Goal: Information Seeking & Learning: Learn about a topic

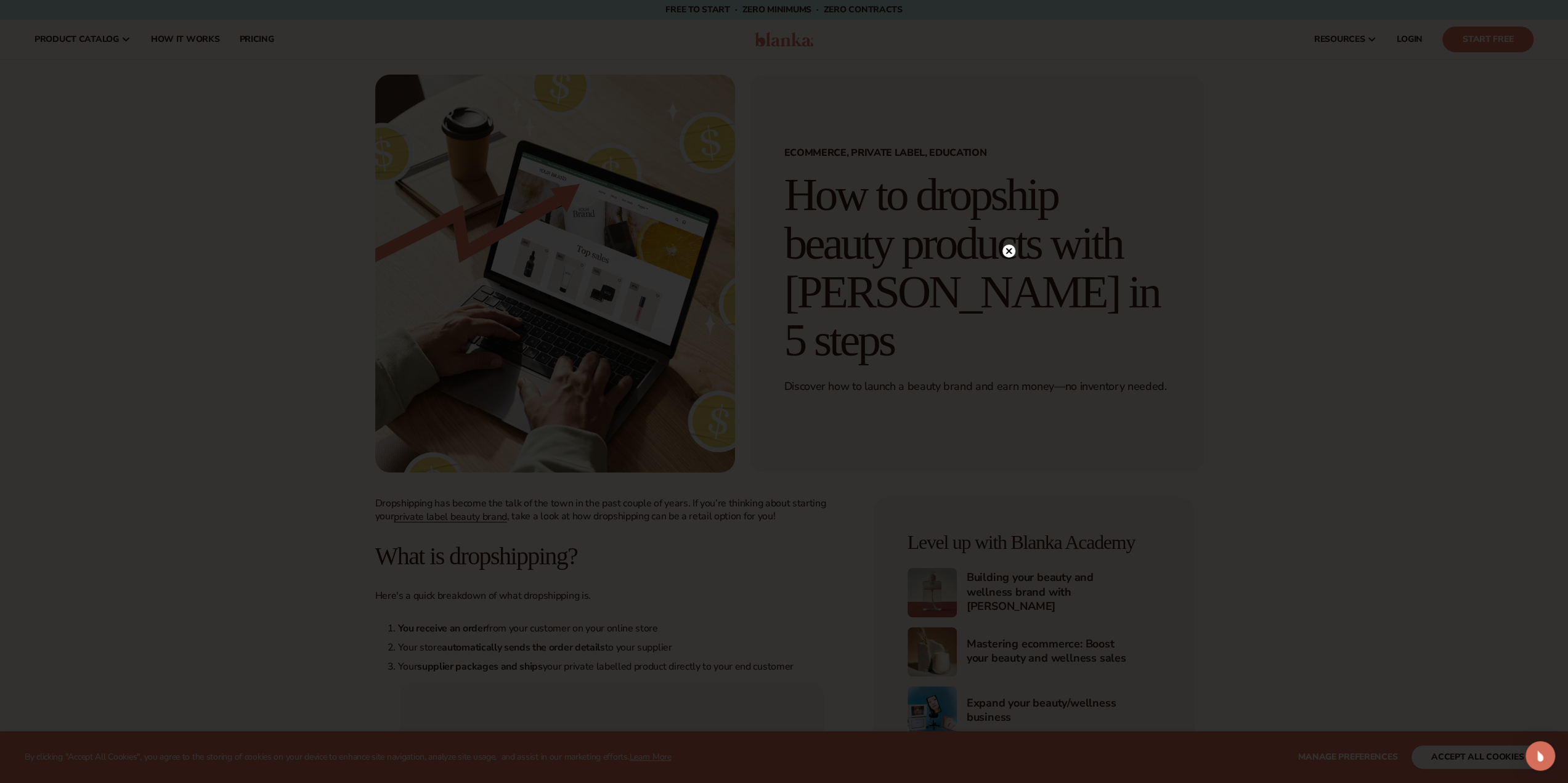
click at [43, 45] on div at bounding box center [784, 392] width 1568 height 783
click at [1009, 246] on circle at bounding box center [1008, 250] width 13 height 13
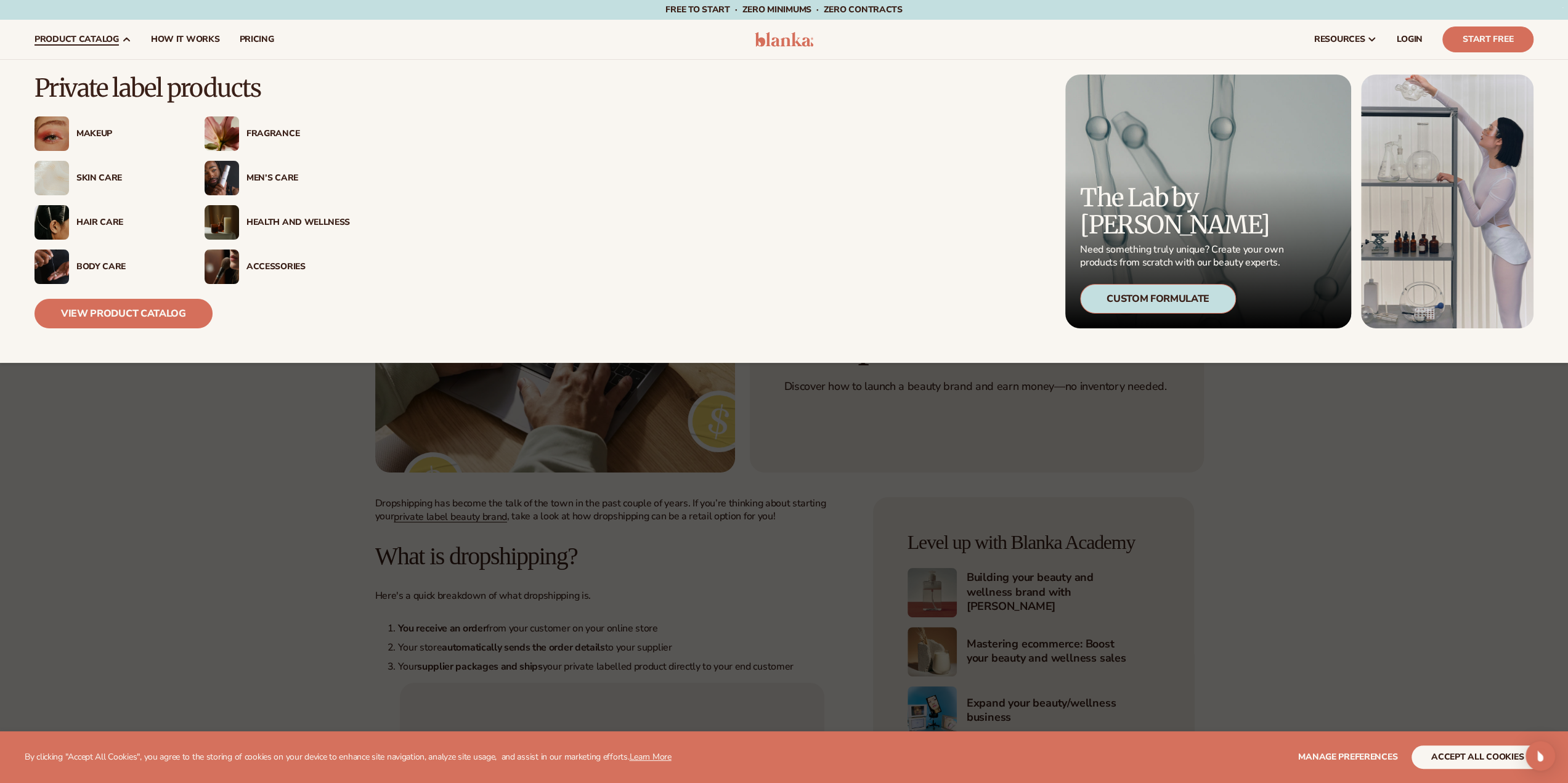
click at [96, 181] on div "Skin Care" at bounding box center [129, 178] width 104 height 11
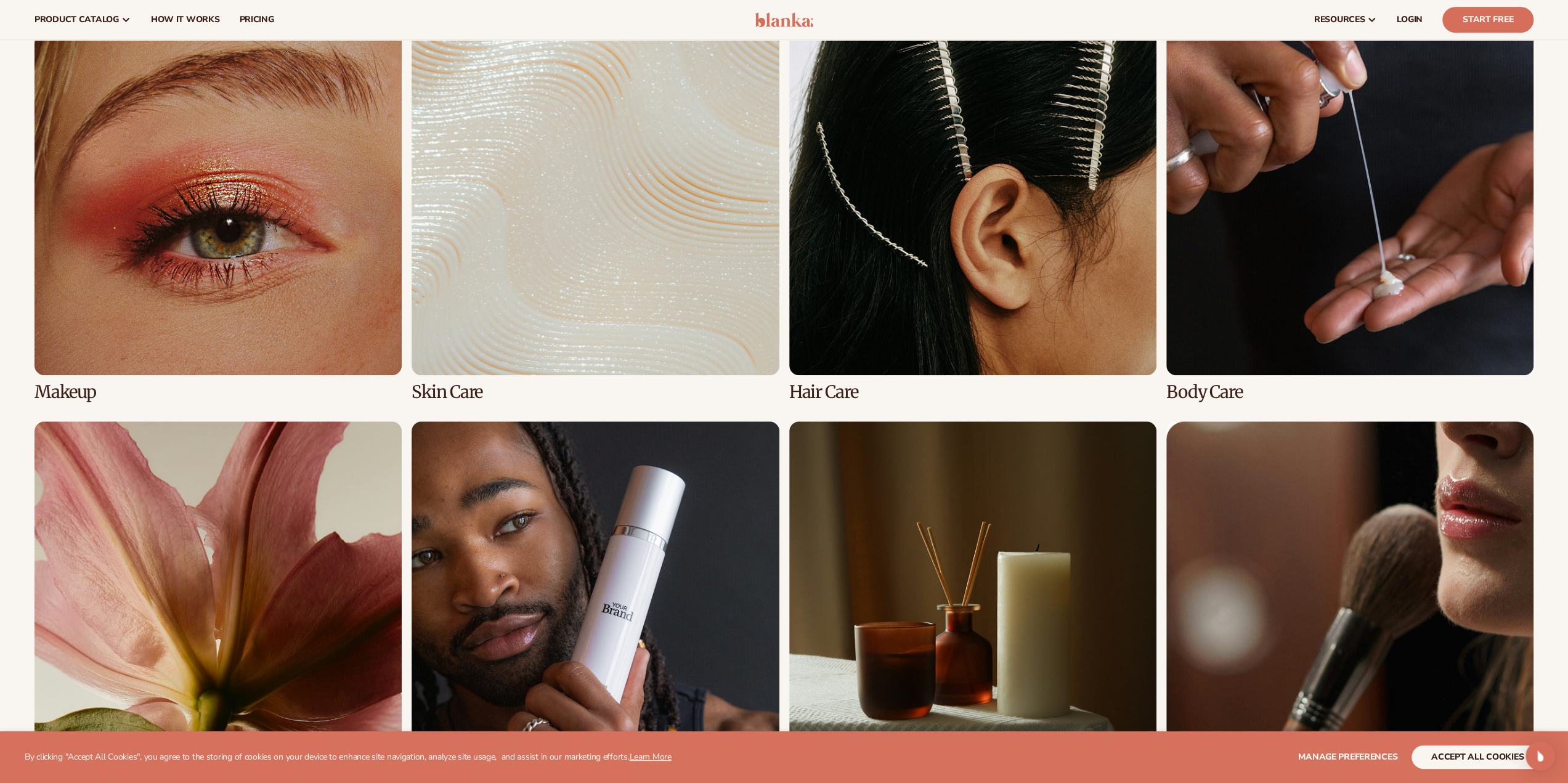
scroll to position [863, 0]
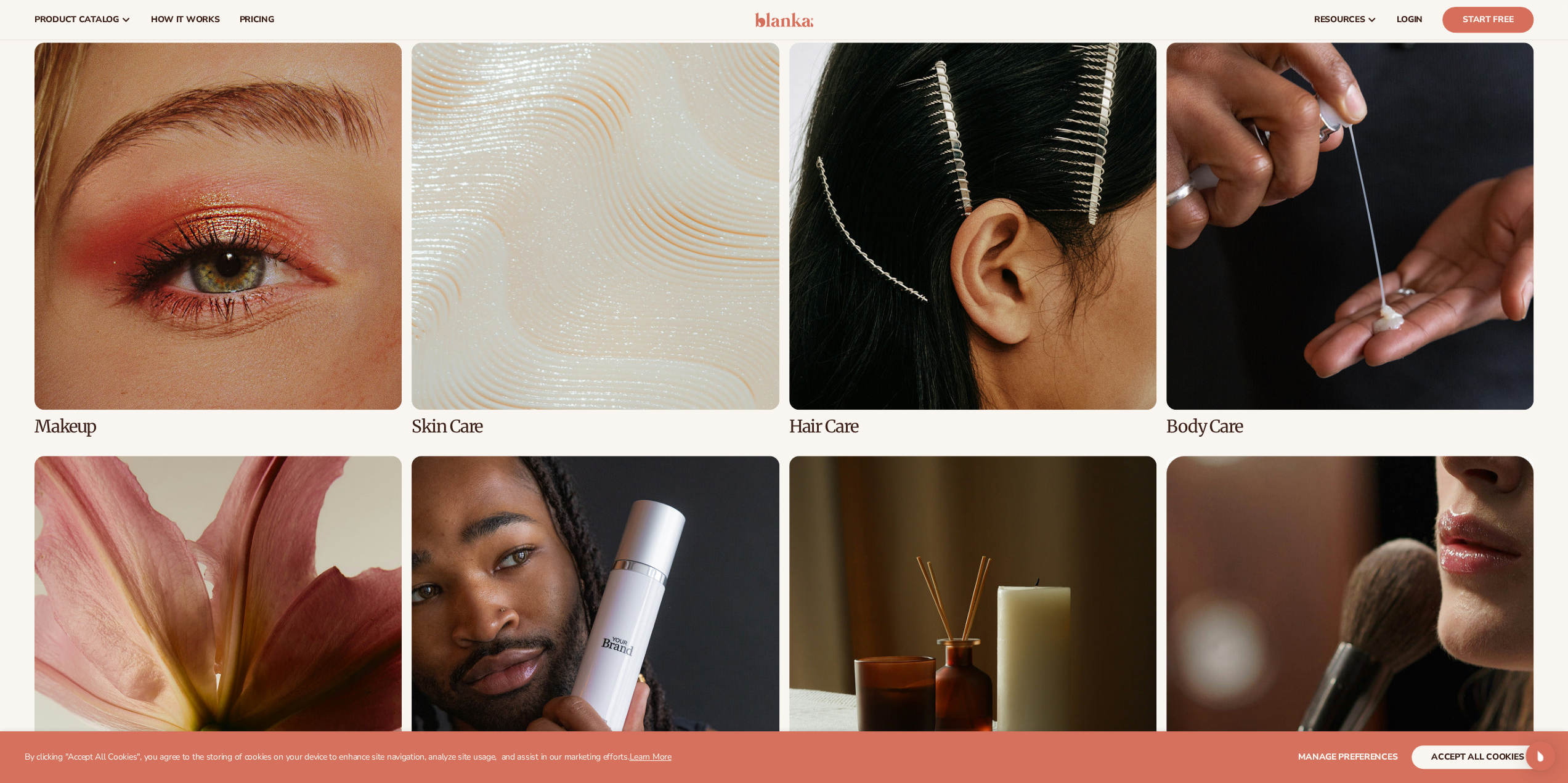
click at [470, 151] on link "2 / 8" at bounding box center [595, 239] width 368 height 393
click at [446, 425] on link "2 / 8" at bounding box center [595, 239] width 368 height 393
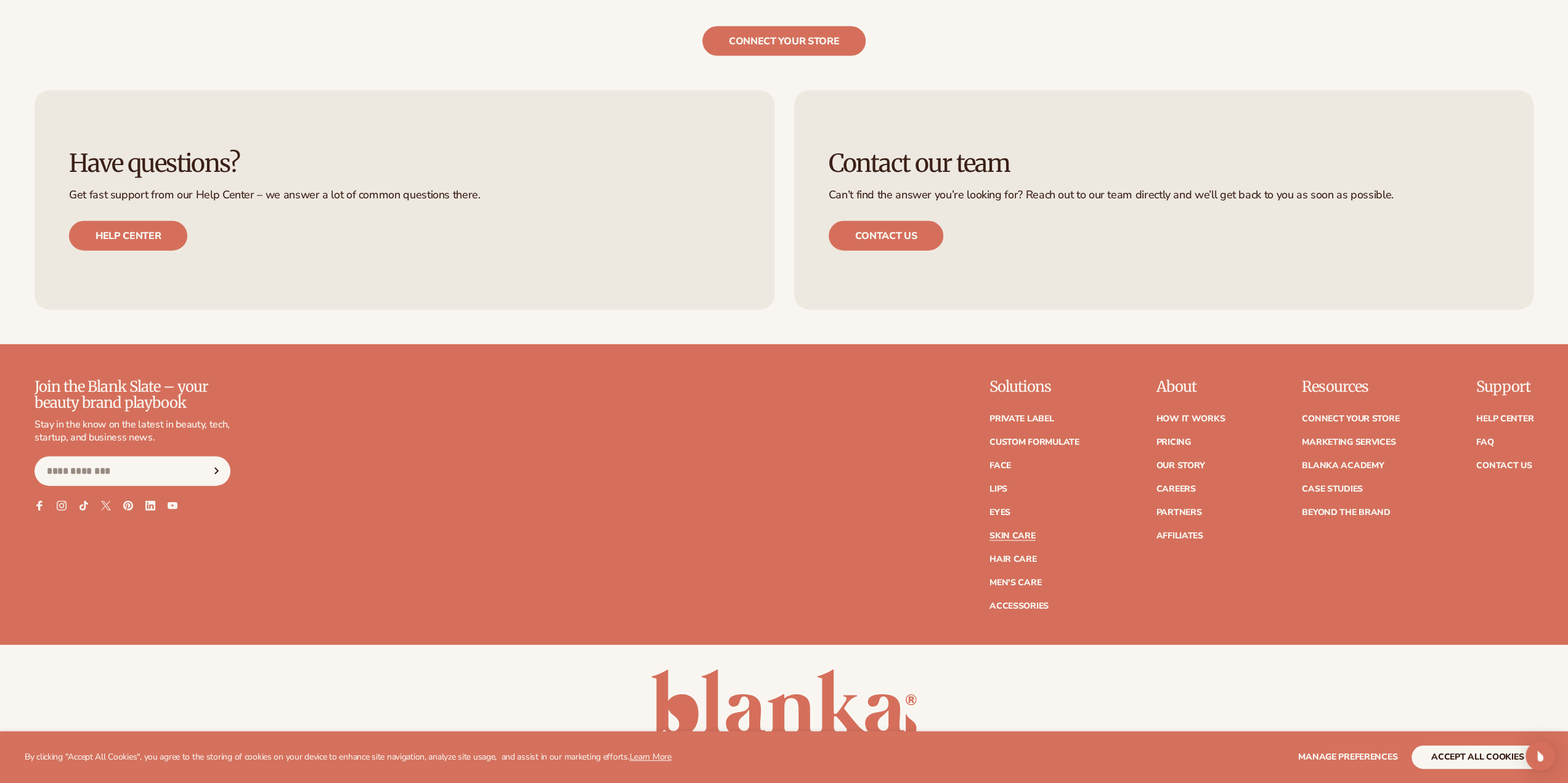
scroll to position [2735, 0]
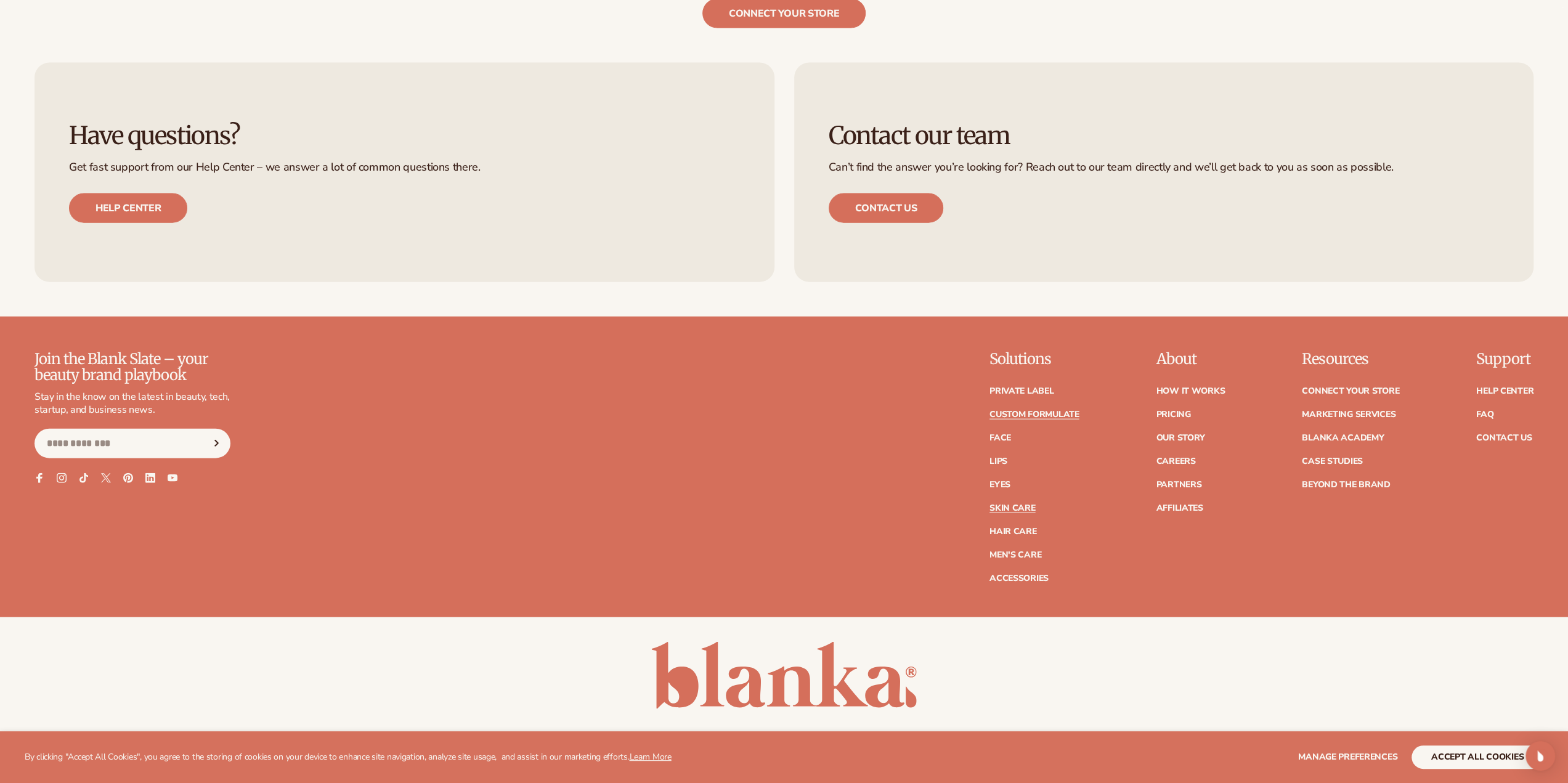
click at [1058, 417] on link "Custom formulate" at bounding box center [1034, 414] width 90 height 9
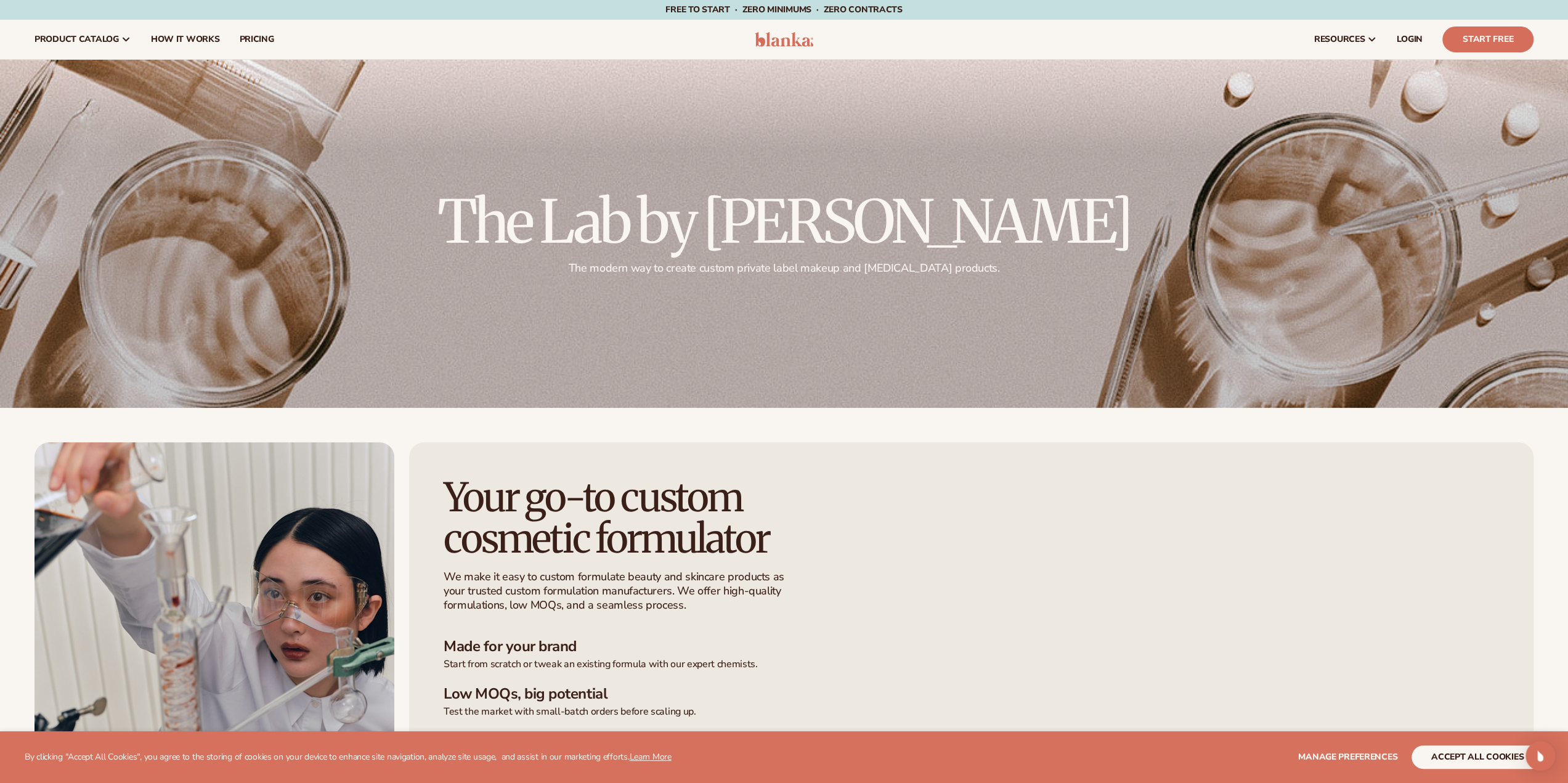
click at [892, 602] on span "We make it easy to custom formulate beauty and skincare products as your truste…" at bounding box center [970, 591] width 1055 height 43
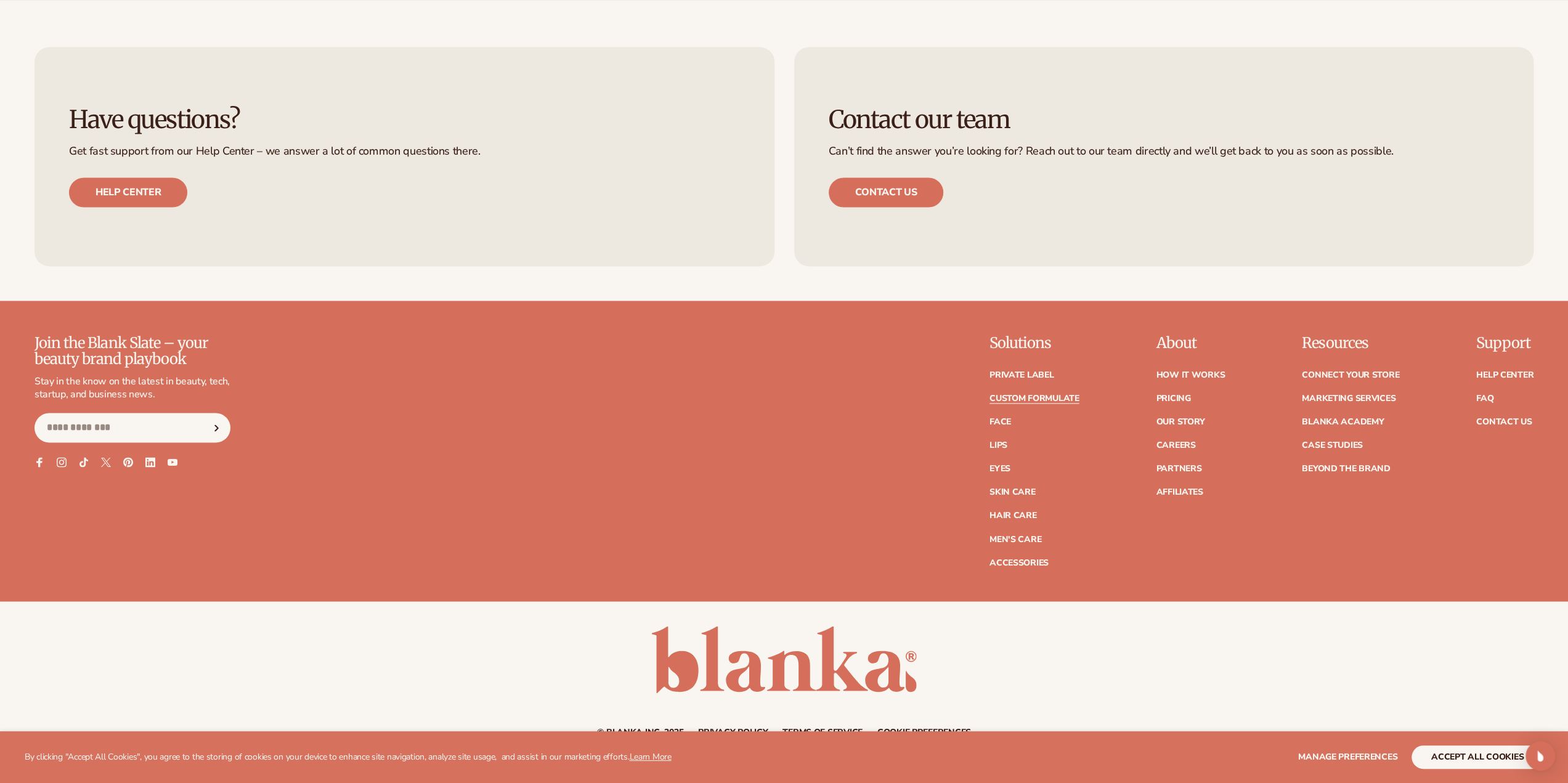
scroll to position [1823, 0]
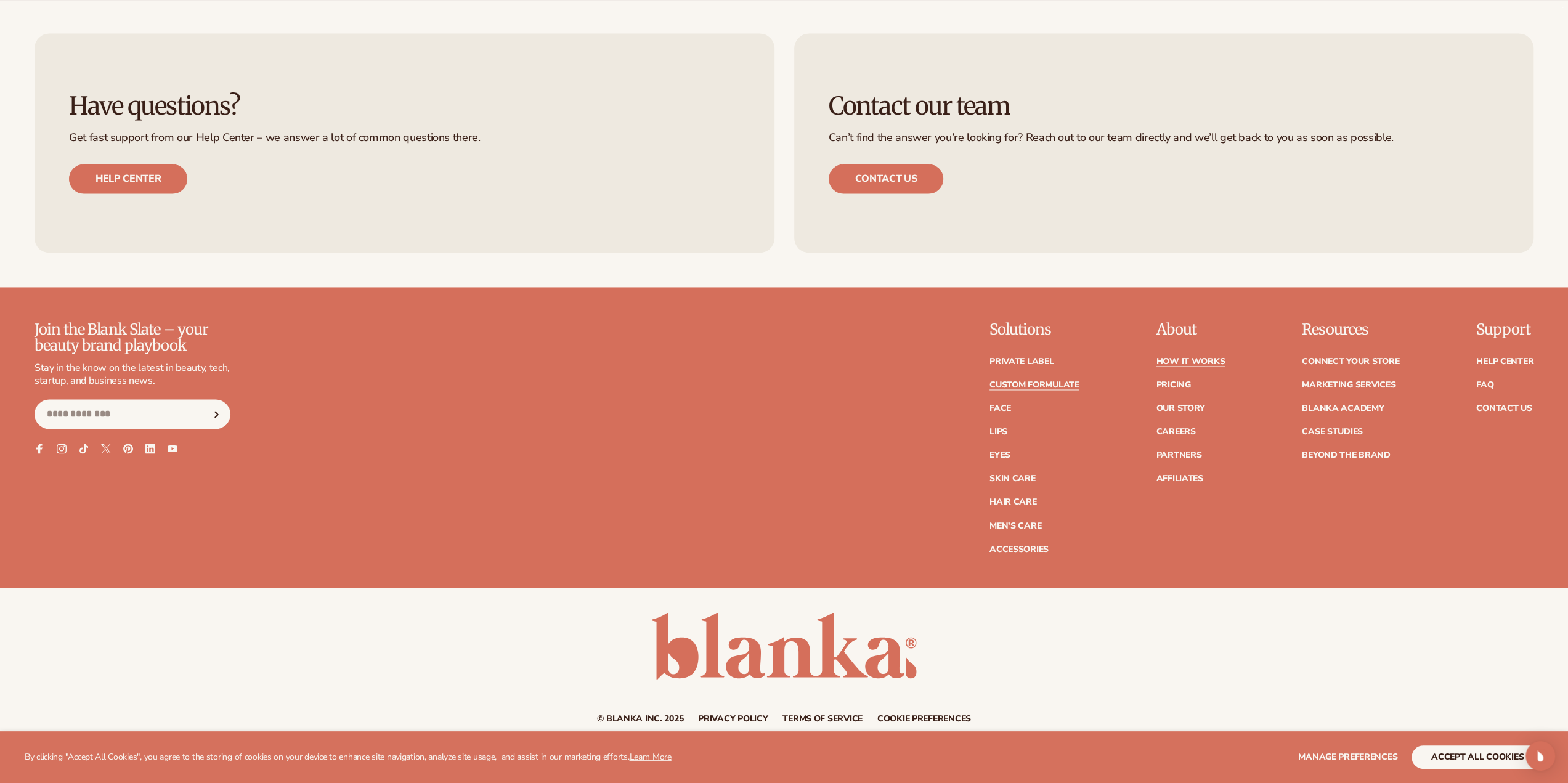
click at [1195, 358] on link "How It Works" at bounding box center [1189, 362] width 69 height 9
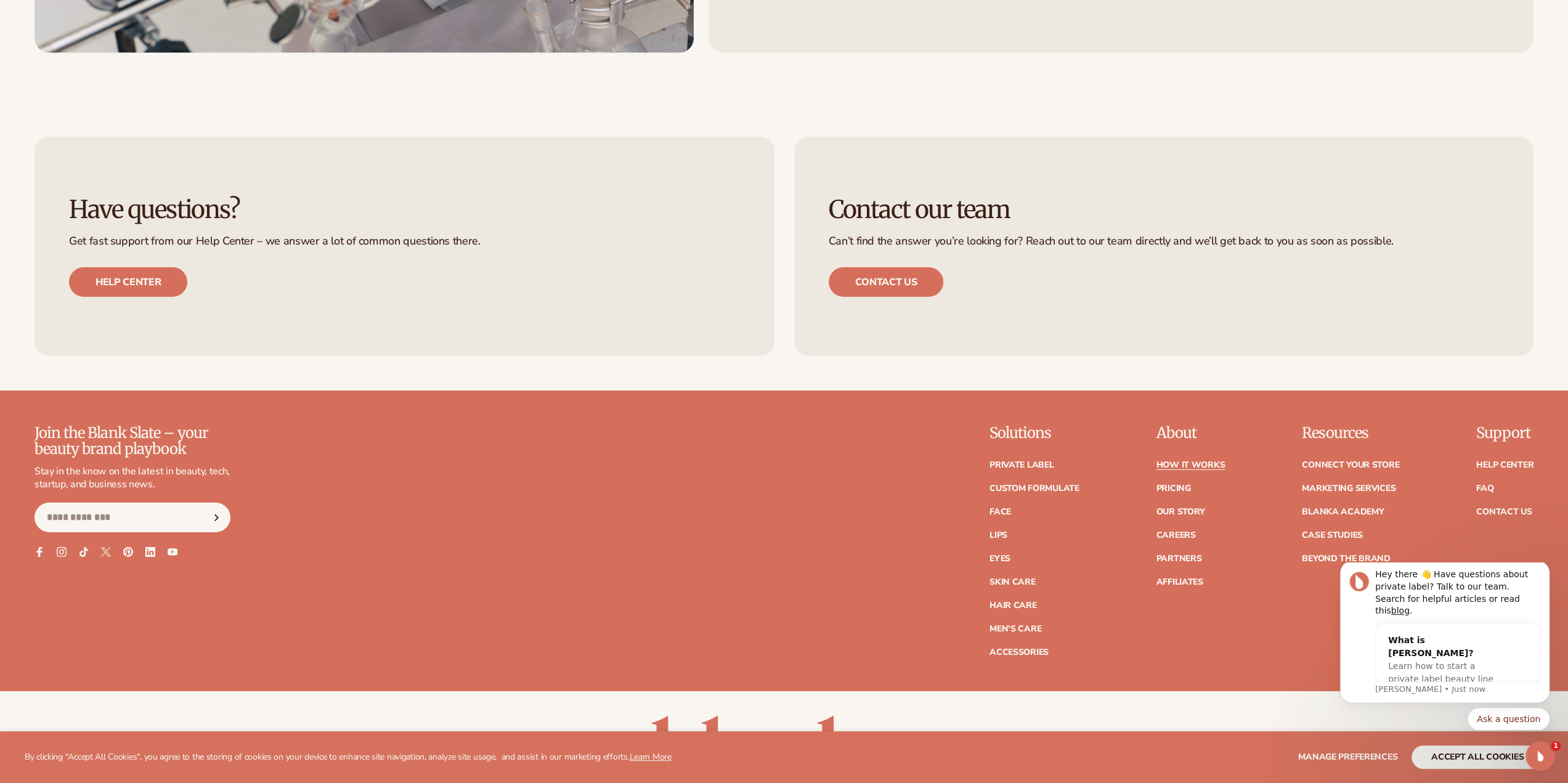
scroll to position [3622, 0]
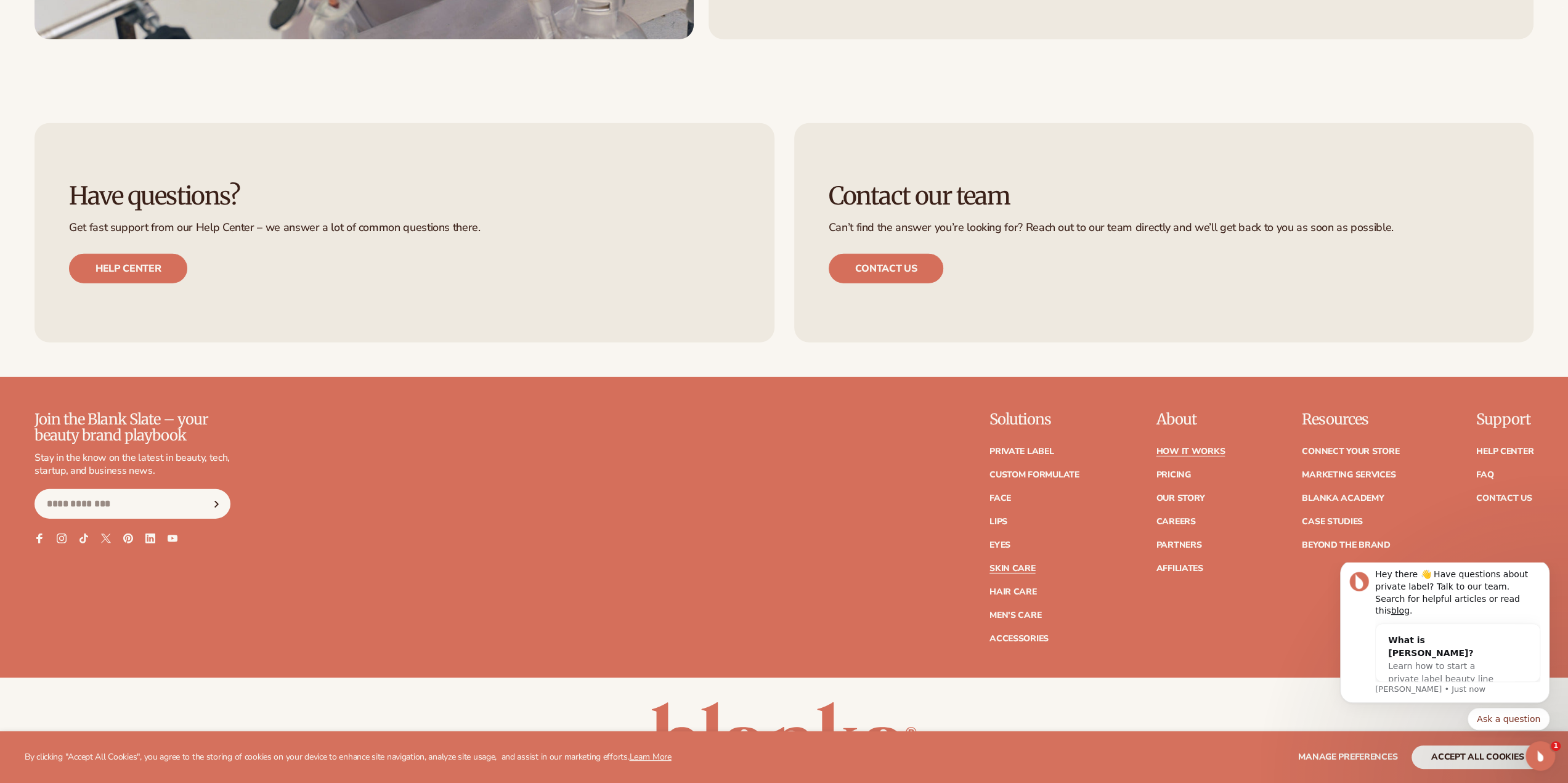
click at [1026, 564] on link "Skin Care" at bounding box center [1012, 568] width 46 height 9
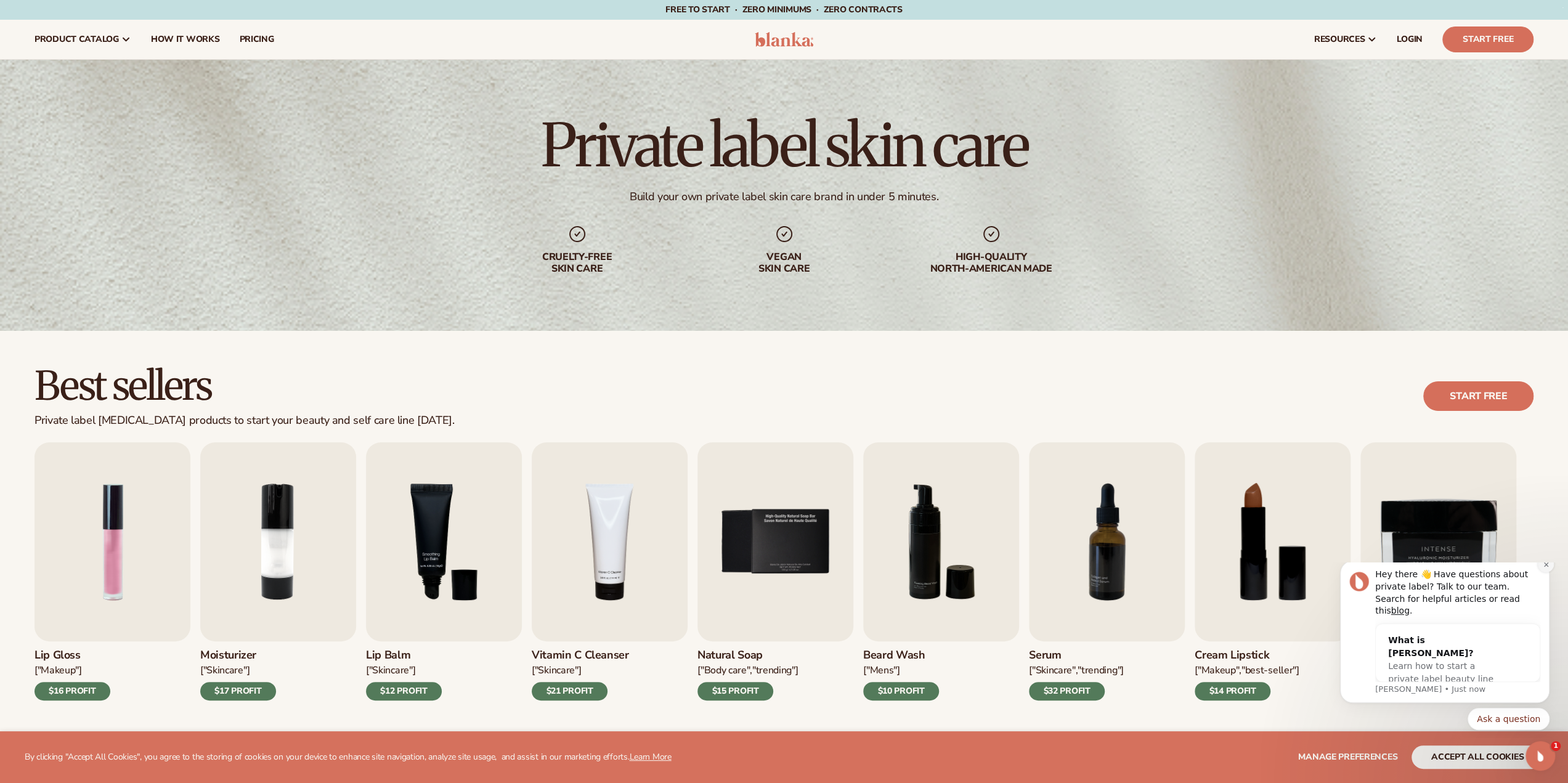
click at [1542, 572] on button "Dismiss notification" at bounding box center [1545, 564] width 16 height 16
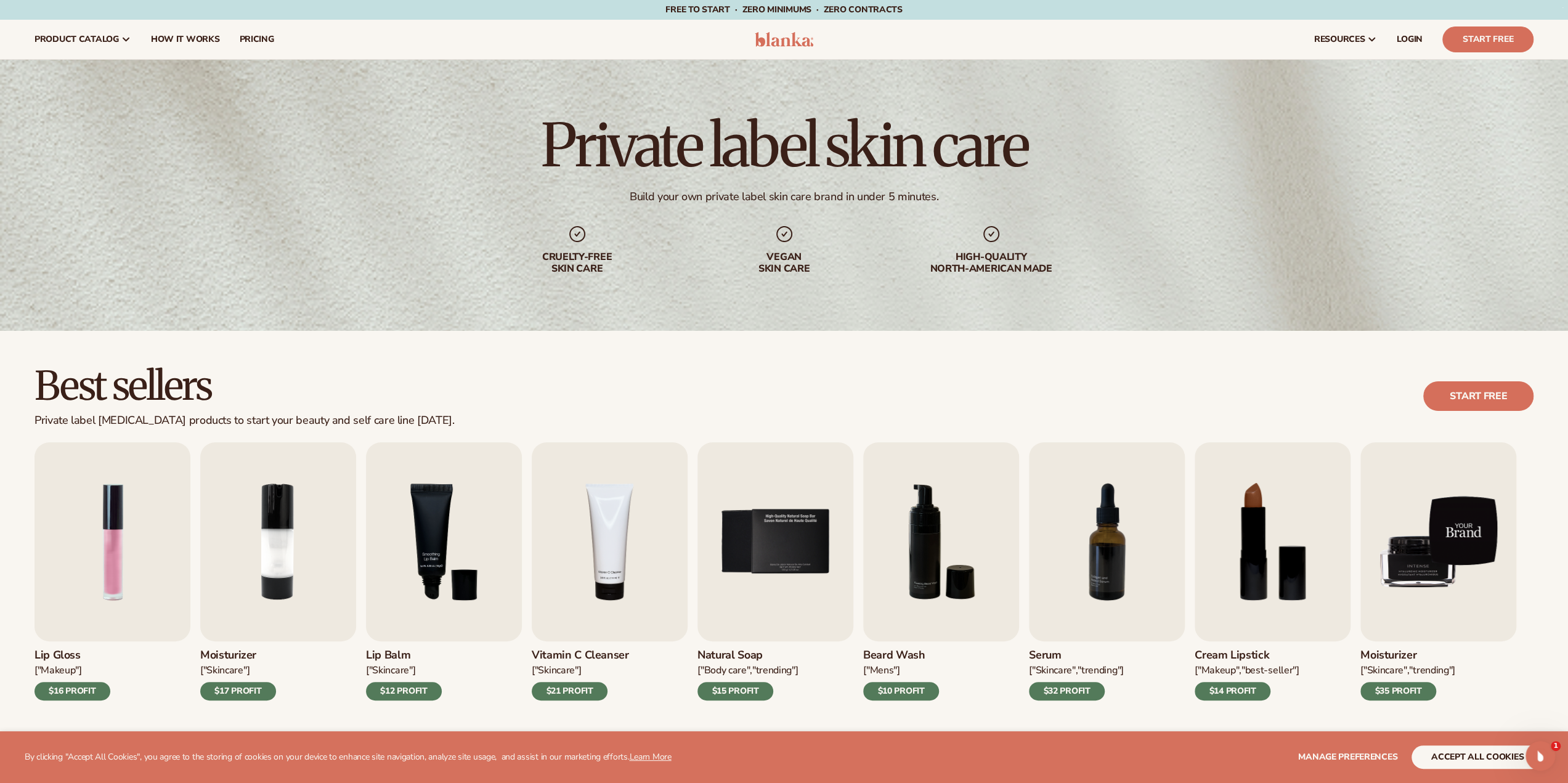
click at [1478, 558] on img "9 / 9" at bounding box center [1437, 542] width 155 height 199
click at [1423, 582] on img "9 / 9" at bounding box center [1437, 542] width 155 height 199
click at [1396, 693] on div "$35 PROFIT" at bounding box center [1398, 691] width 76 height 19
click at [1395, 585] on img "9 / 9" at bounding box center [1437, 542] width 155 height 199
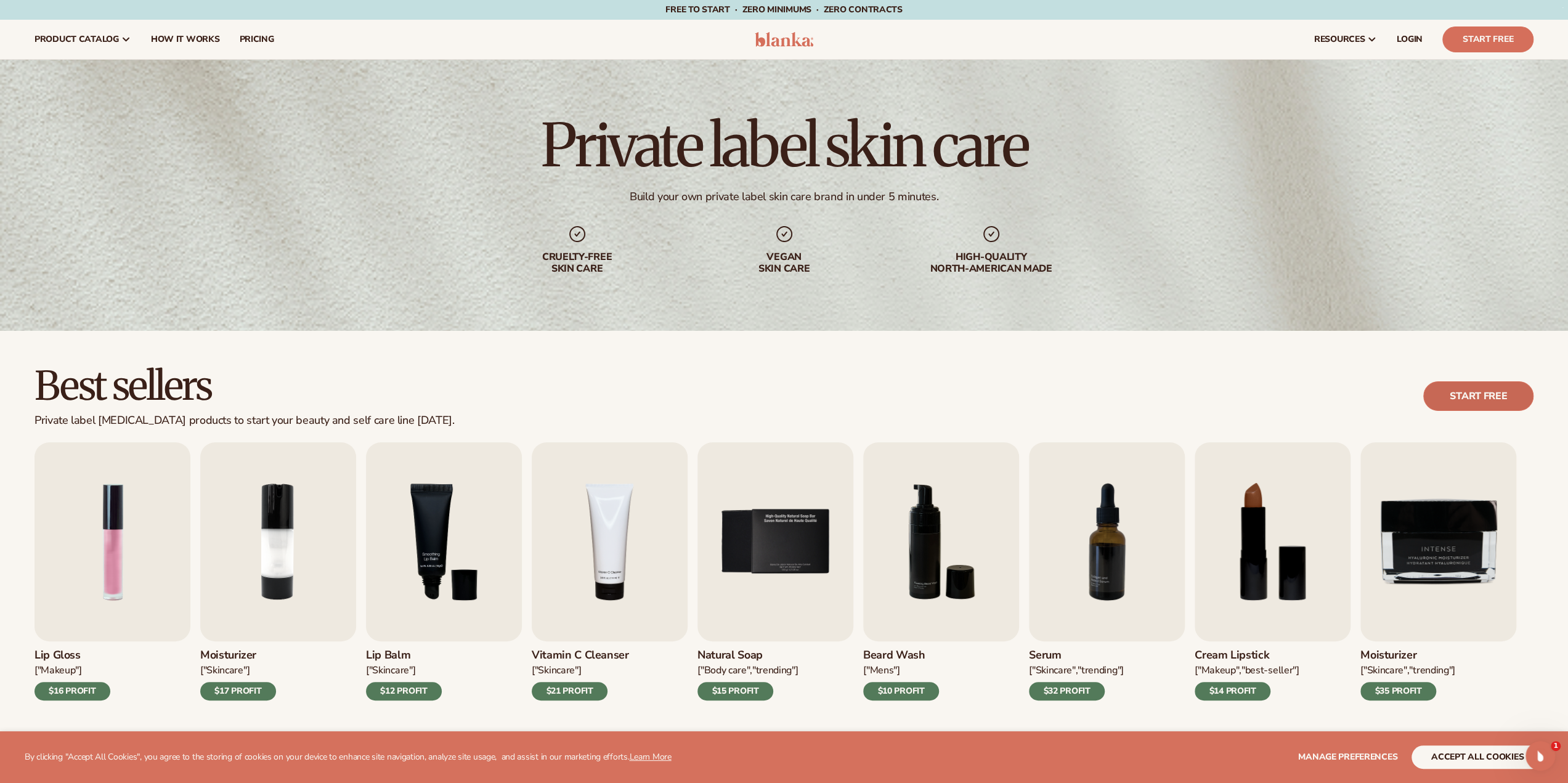
click at [1481, 392] on link "Start free" at bounding box center [1477, 396] width 111 height 30
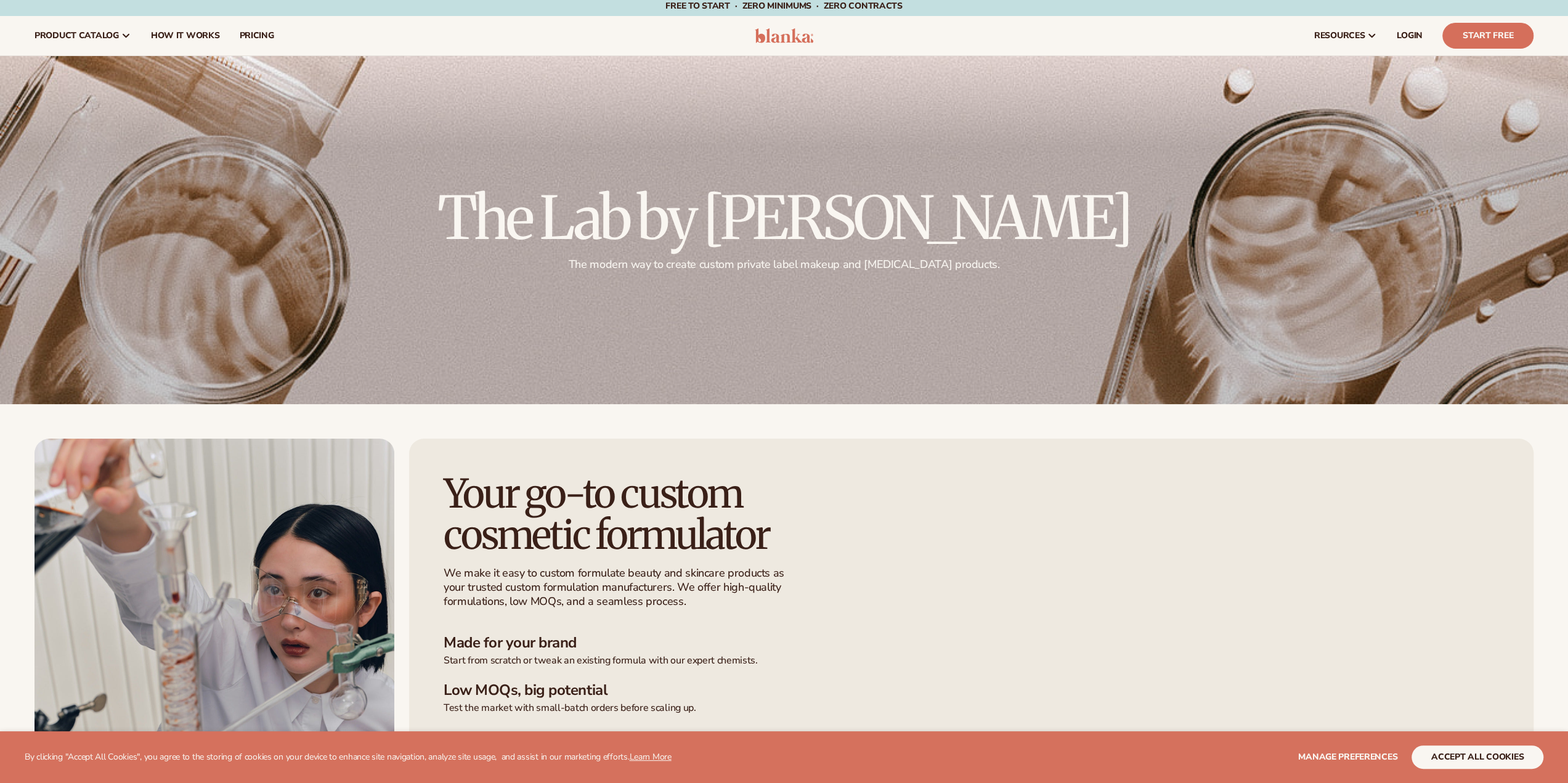
scroll to position [348, 0]
